Goal: Transaction & Acquisition: Book appointment/travel/reservation

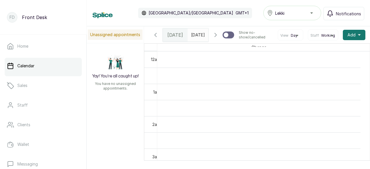
scroll to position [427, 0]
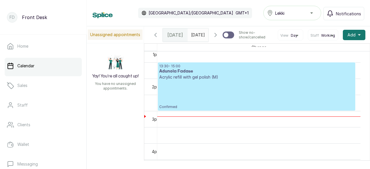
click at [190, 80] on p "Acrylic refill with gel polish (M)" at bounding box center [256, 77] width 195 height 6
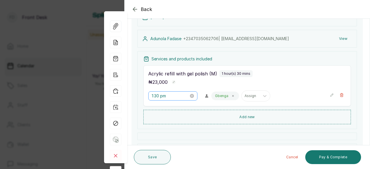
scroll to position [87, 0]
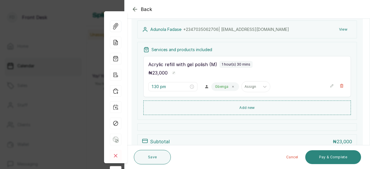
click at [339, 157] on button "Pay & Complete" at bounding box center [334, 157] width 56 height 14
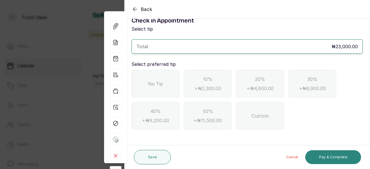
scroll to position [11, 0]
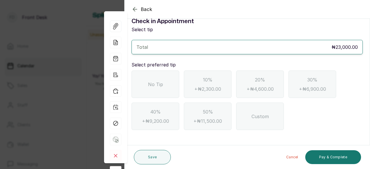
click at [161, 83] on span "No Tip" at bounding box center [155, 84] width 15 height 7
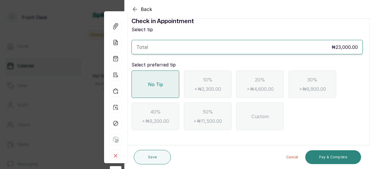
click at [328, 157] on button "Pay & Complete" at bounding box center [334, 157] width 56 height 14
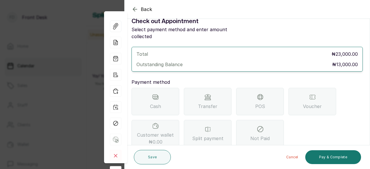
click at [211, 103] on span "Transfer" at bounding box center [207, 106] width 19 height 7
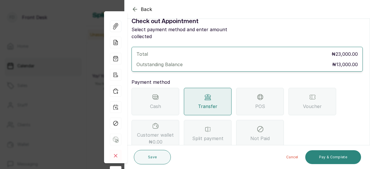
click at [332, 159] on button "Pay & Complete" at bounding box center [334, 157] width 56 height 14
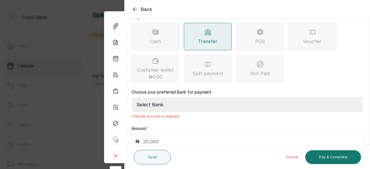
scroll to position [79, 0]
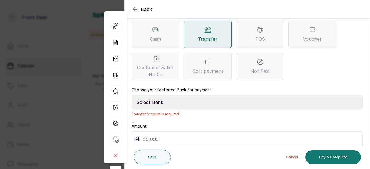
click at [181, 135] on input "text" at bounding box center [251, 139] width 216 height 8
type input "13,000"
click at [164, 95] on select "Select Bank GBOYNAILS Access Bank" at bounding box center [247, 102] width 231 height 14
select select "43b45a17-9c3b-47a7-8182-a7f7143c14b3"
click at [132, 95] on select "Select Bank GBOYNAILS Access Bank" at bounding box center [247, 102] width 231 height 14
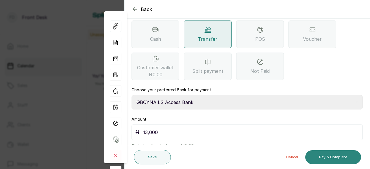
click at [336, 154] on button "Pay & Complete" at bounding box center [334, 157] width 56 height 14
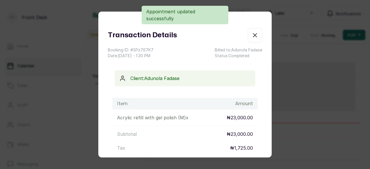
click at [252, 36] on icon "button" at bounding box center [255, 35] width 7 height 7
